Goal: Submit feedback/report problem: Submit feedback/report problem

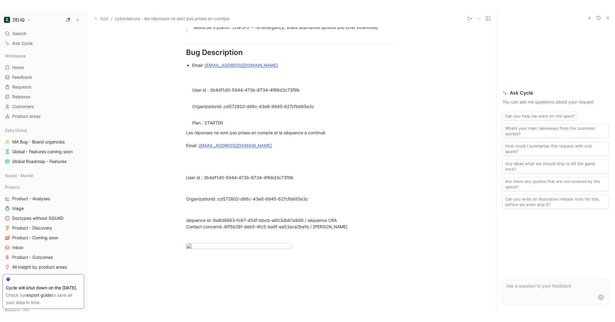
scroll to position [511, 0]
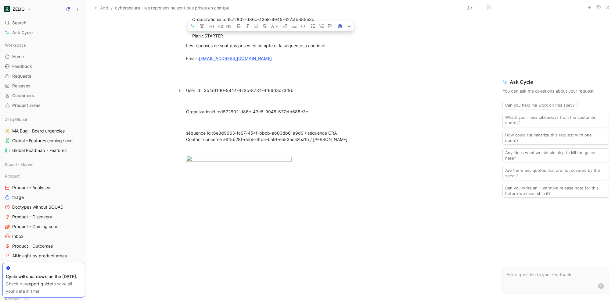
drag, startPoint x: 362, startPoint y: 139, endPoint x: 184, endPoint y: 89, distance: 185.2
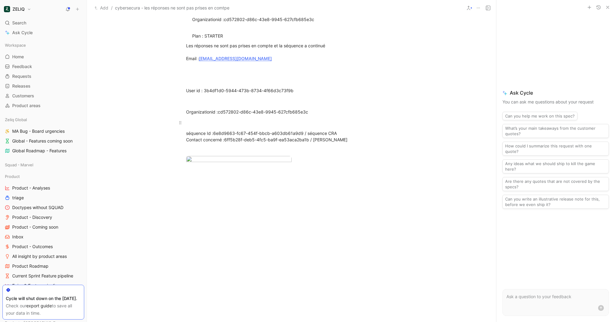
scroll to position [495, 0]
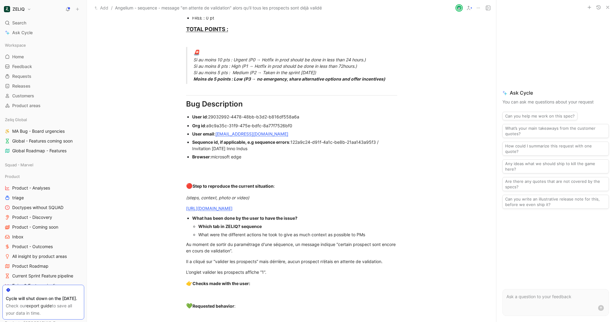
scroll to position [379, 0]
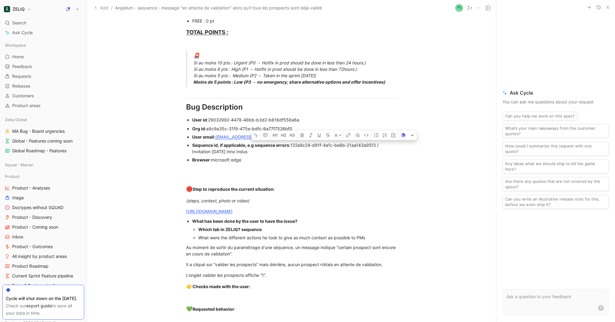
click at [347, 165] on div at bounding box center [294, 168] width 205 height 6
click at [382, 145] on div "Sequence id, if applicable, e.g sequence errors : 122a9c24-d91f-4a1c-be8b-21aa1…" at bounding box center [294, 148] width 205 height 13
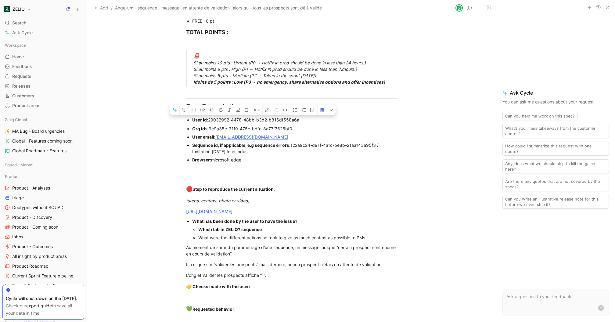
drag, startPoint x: 210, startPoint y: 120, endPoint x: 301, endPoint y: 120, distance: 91.8
drag, startPoint x: 299, startPoint y: 127, endPoint x: 206, endPoint y: 127, distance: 93.0
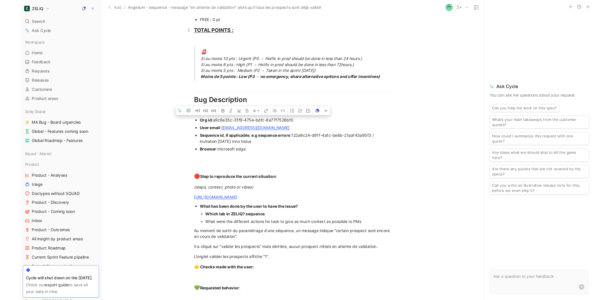
scroll to position [0, 0]
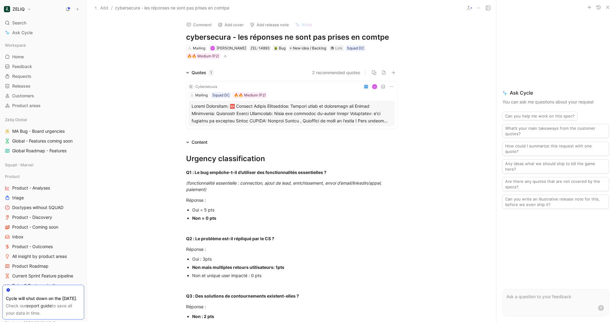
click at [326, 51] on div "Mailing M Marion Bippus ZEL-14893 Bug New idea / Backlog Link Squad DC 🔥🔥 Mediu…" at bounding box center [291, 52] width 212 height 15
click at [330, 49] on icon at bounding box center [332, 48] width 4 height 4
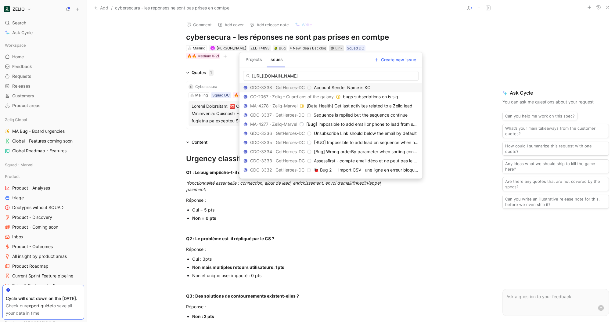
scroll to position [0, 29]
type input "https://linear.app/getheroes/issue/GDC-3337/sequence-is-replied-but-the-sequenc…"
click at [384, 85] on span "Sequence is replied but the sequence continue" at bounding box center [361, 87] width 94 height 5
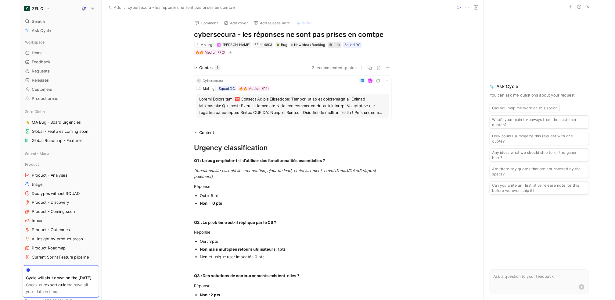
scroll to position [0, 0]
